Goal: Task Accomplishment & Management: Use online tool/utility

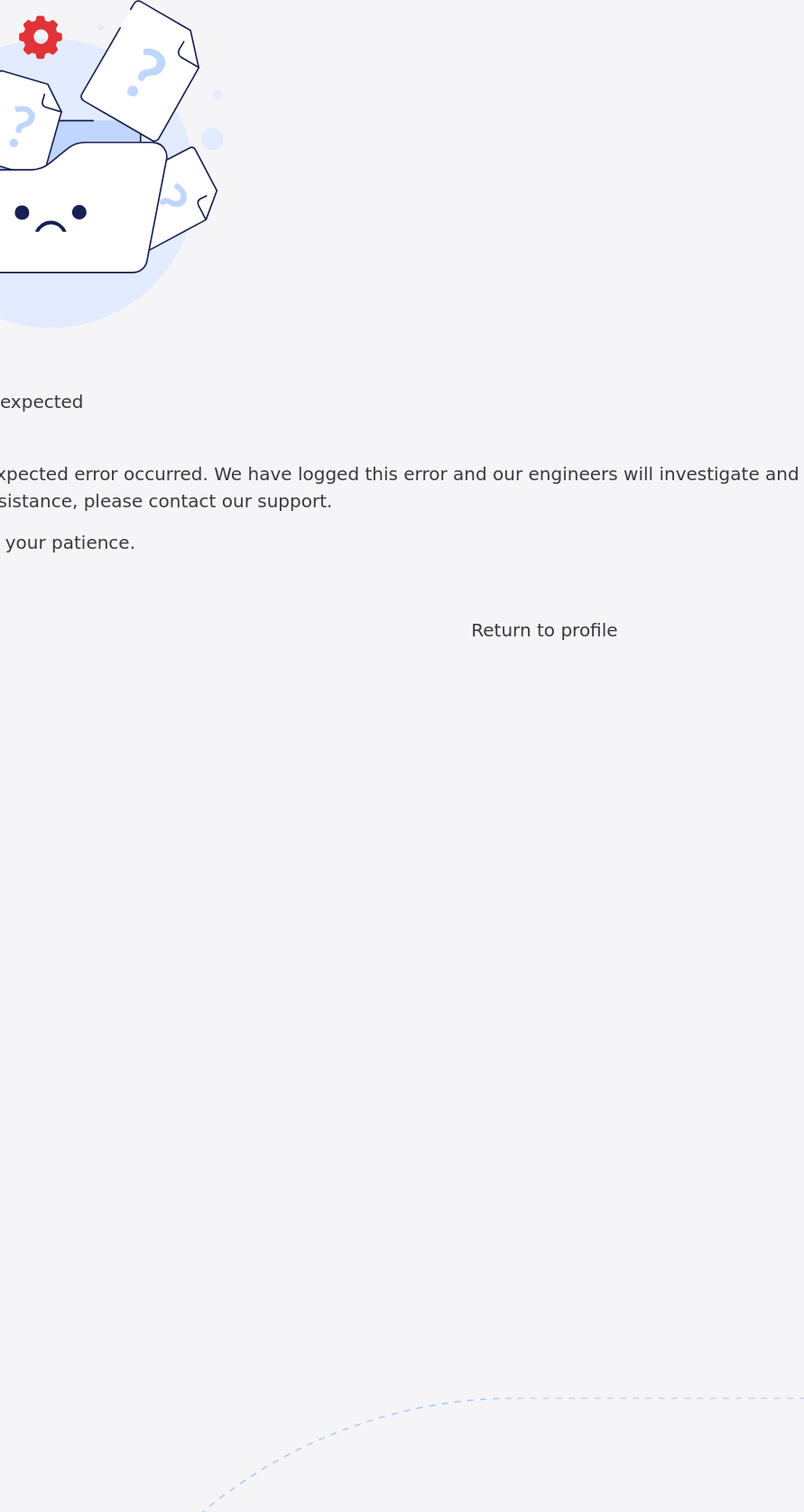
click at [432, 384] on span "Return to profile" at bounding box center [402, 378] width 88 height 13
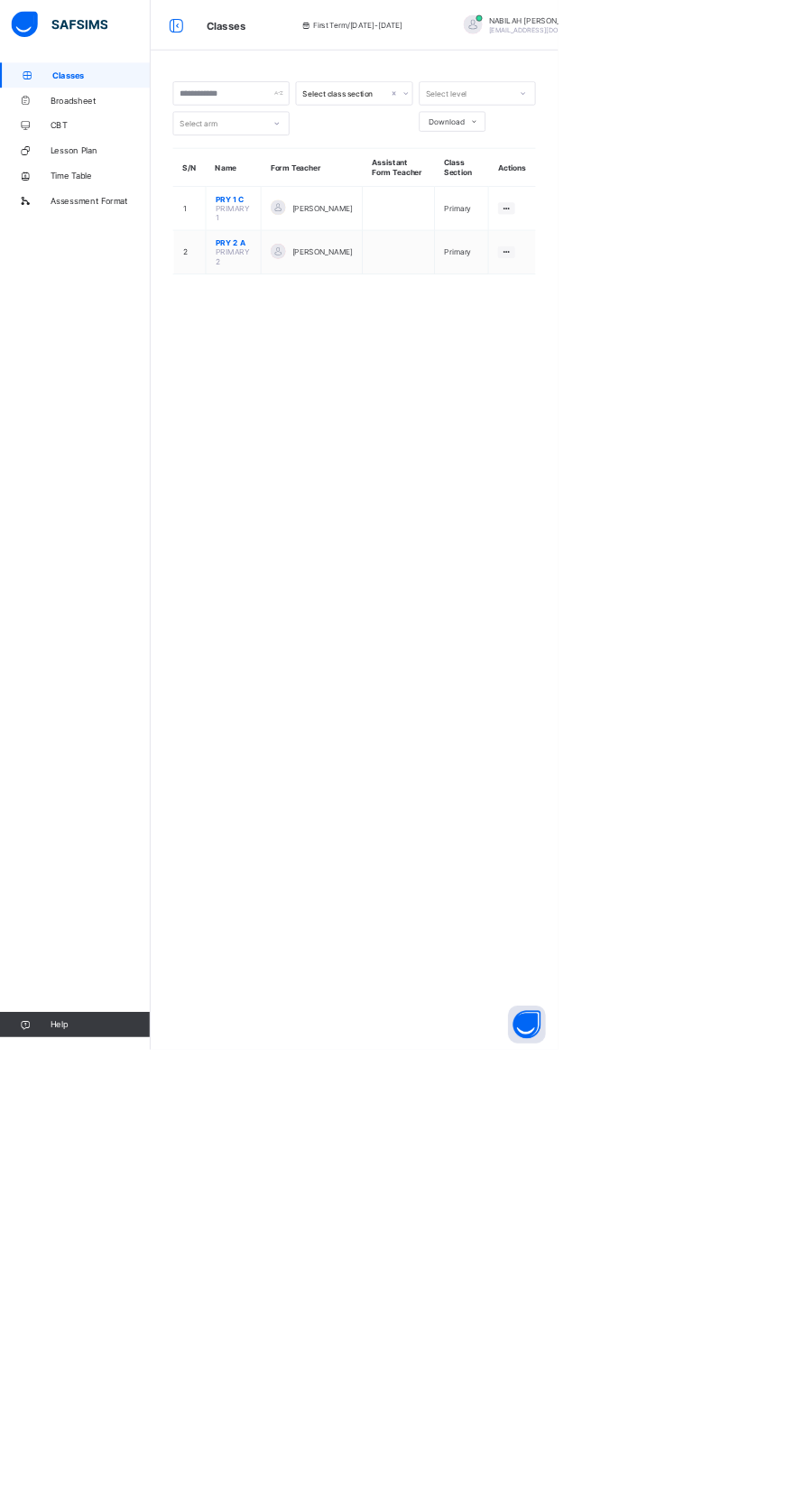
click at [161, 104] on span "Classes" at bounding box center [145, 108] width 141 height 15
click at [178, 93] on link "Classes" at bounding box center [108, 108] width 216 height 36
click at [93, 117] on link "Classes" at bounding box center [108, 108] width 216 height 36
click at [128, 111] on span "Classes" at bounding box center [145, 108] width 141 height 15
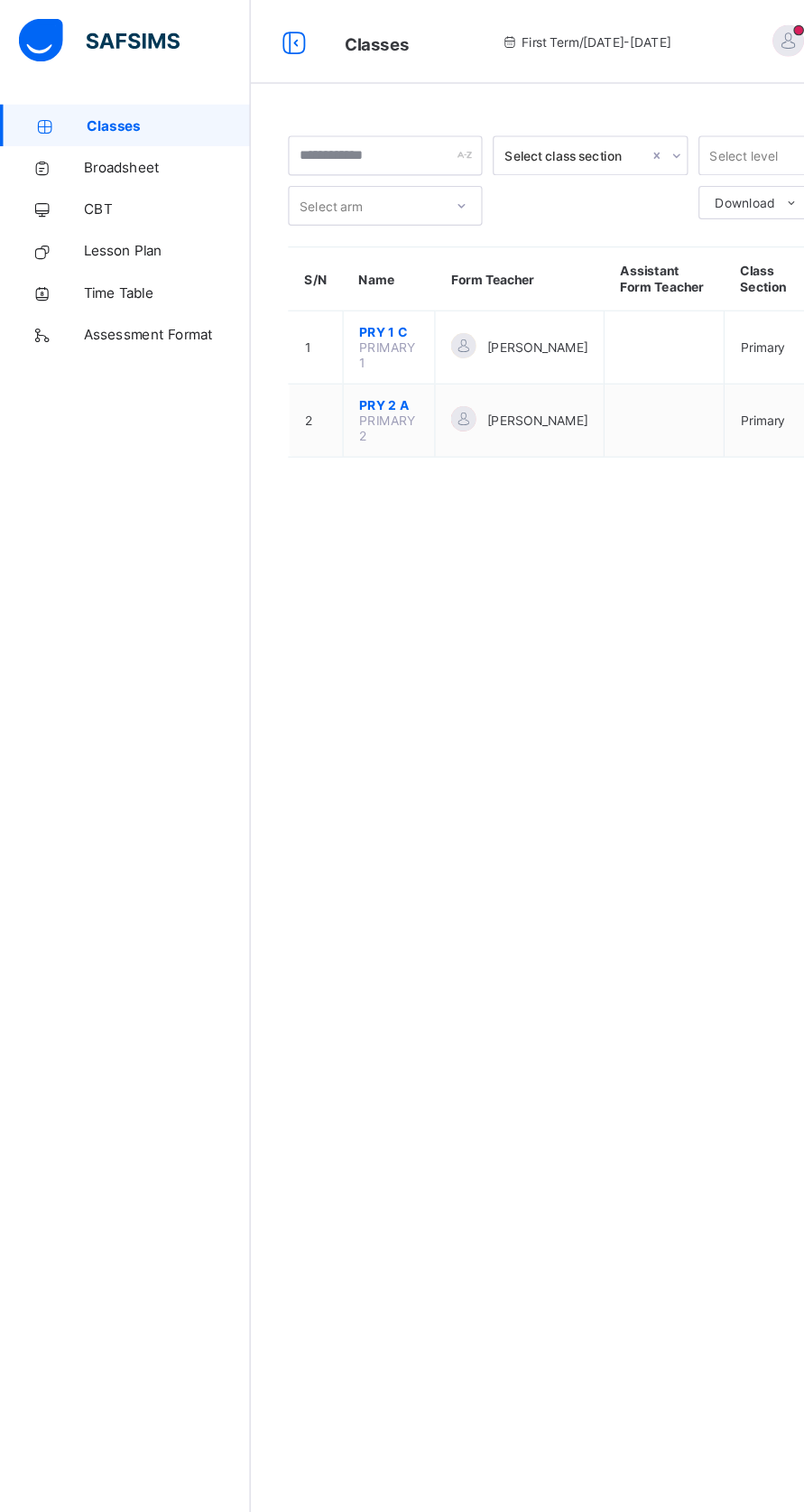
click at [99, 111] on span "Classes" at bounding box center [145, 108] width 141 height 15
click at [102, 112] on span "Classes" at bounding box center [145, 108] width 141 height 15
click at [412, 305] on div "[PERSON_NAME]" at bounding box center [449, 299] width 118 height 24
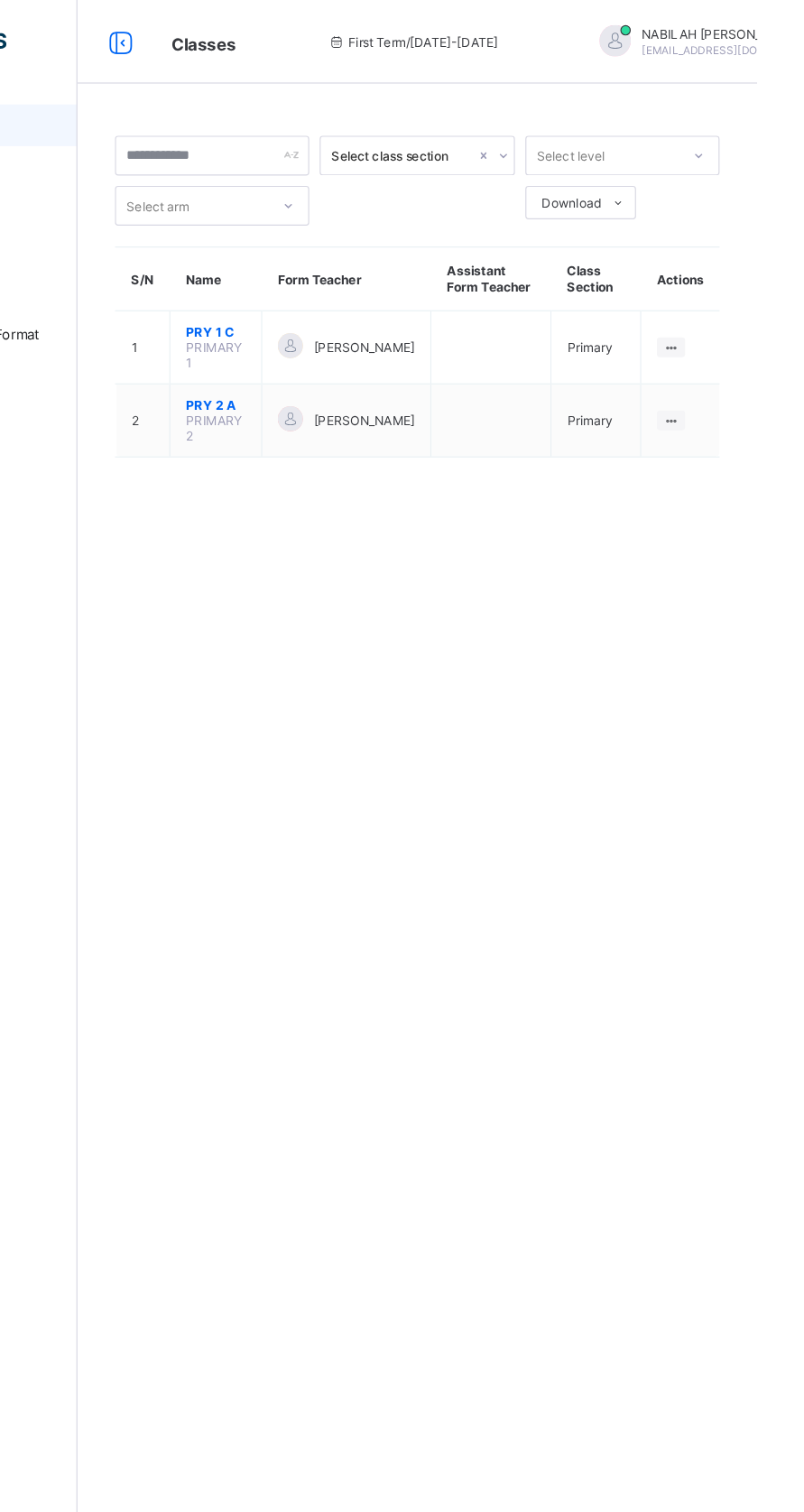
click at [451, 302] on span "[PERSON_NAME]" at bounding box center [464, 299] width 88 height 14
click at [354, 287] on span "PRY 1 C" at bounding box center [336, 287] width 52 height 14
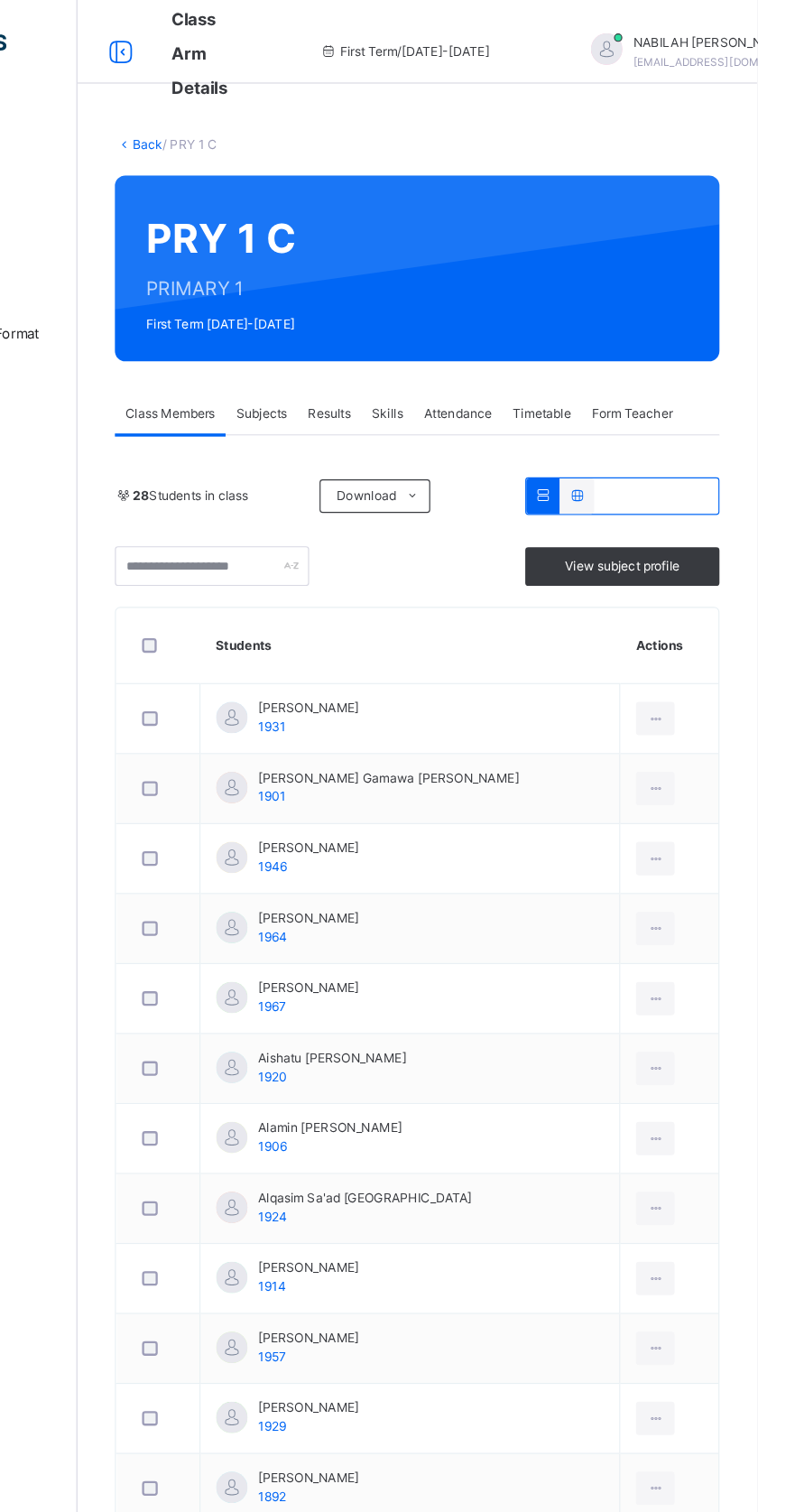
click at [372, 357] on span "Subjects" at bounding box center [376, 358] width 44 height 17
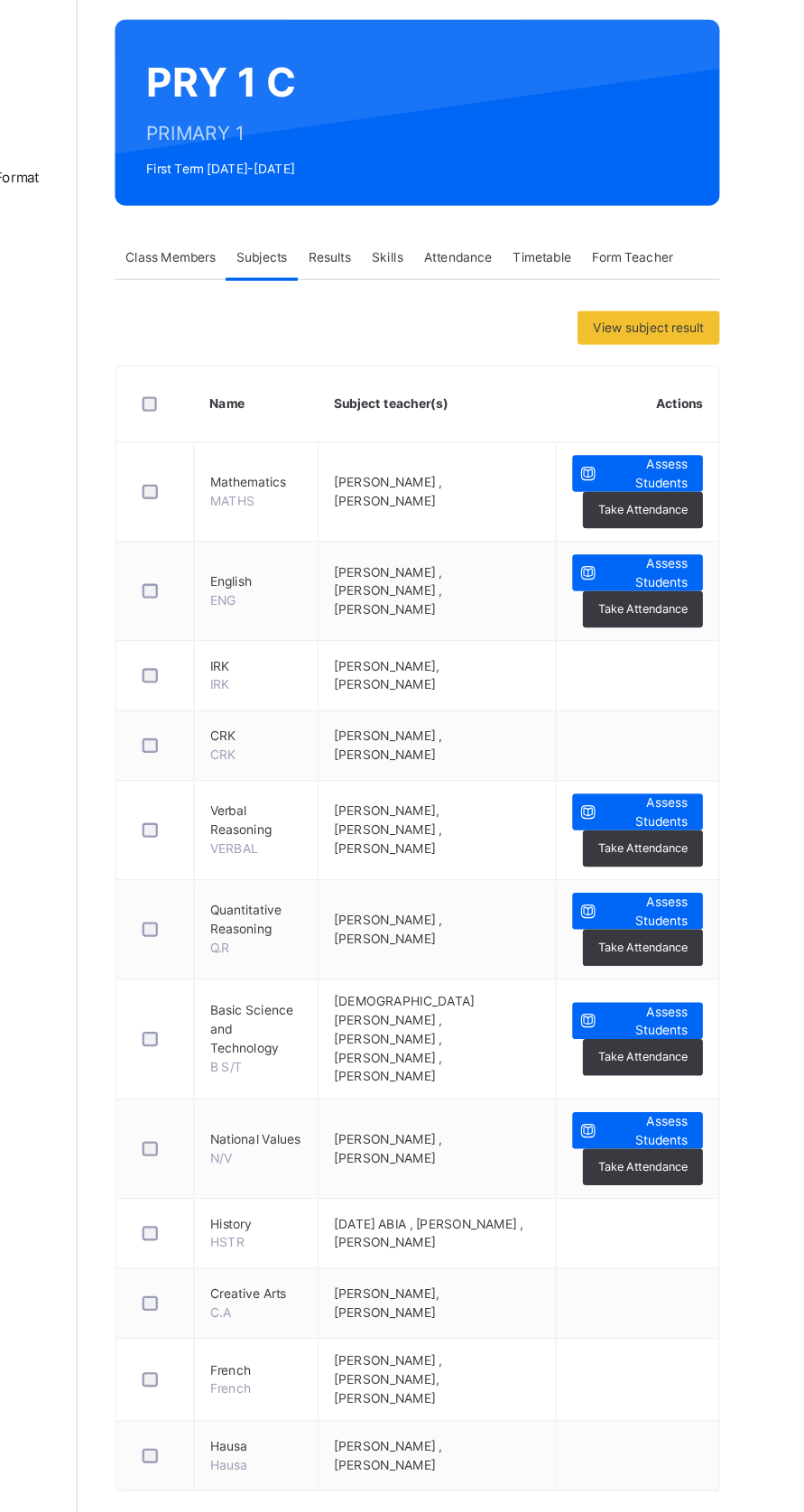
click at [687, 919] on span "Assess Students" at bounding box center [707, 921] width 72 height 32
